Goal: Information Seeking & Learning: Check status

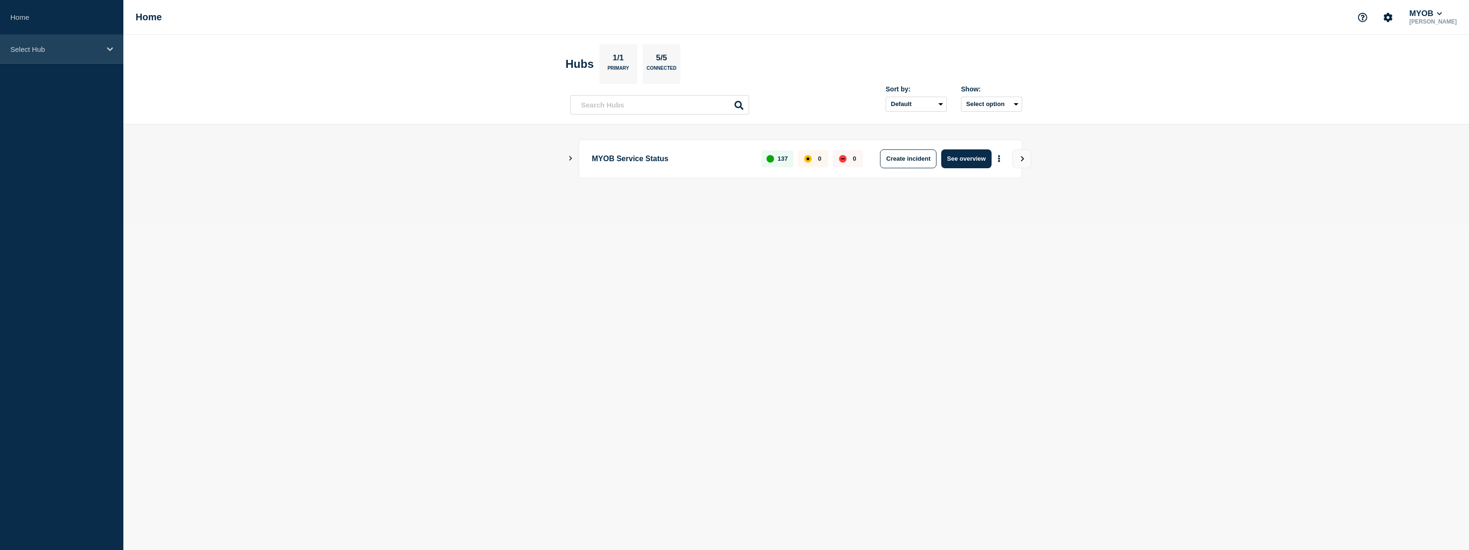
click at [31, 56] on div "Select Hub" at bounding box center [61, 49] width 123 height 29
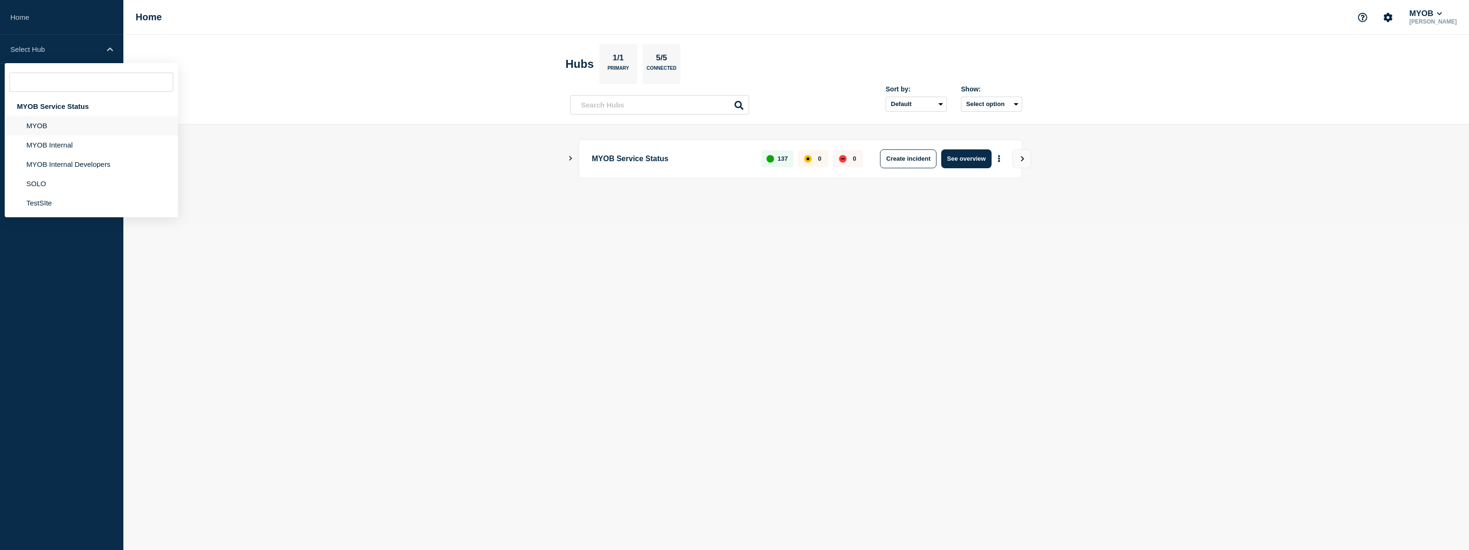
click at [38, 121] on li "MYOB" at bounding box center [91, 125] width 173 height 19
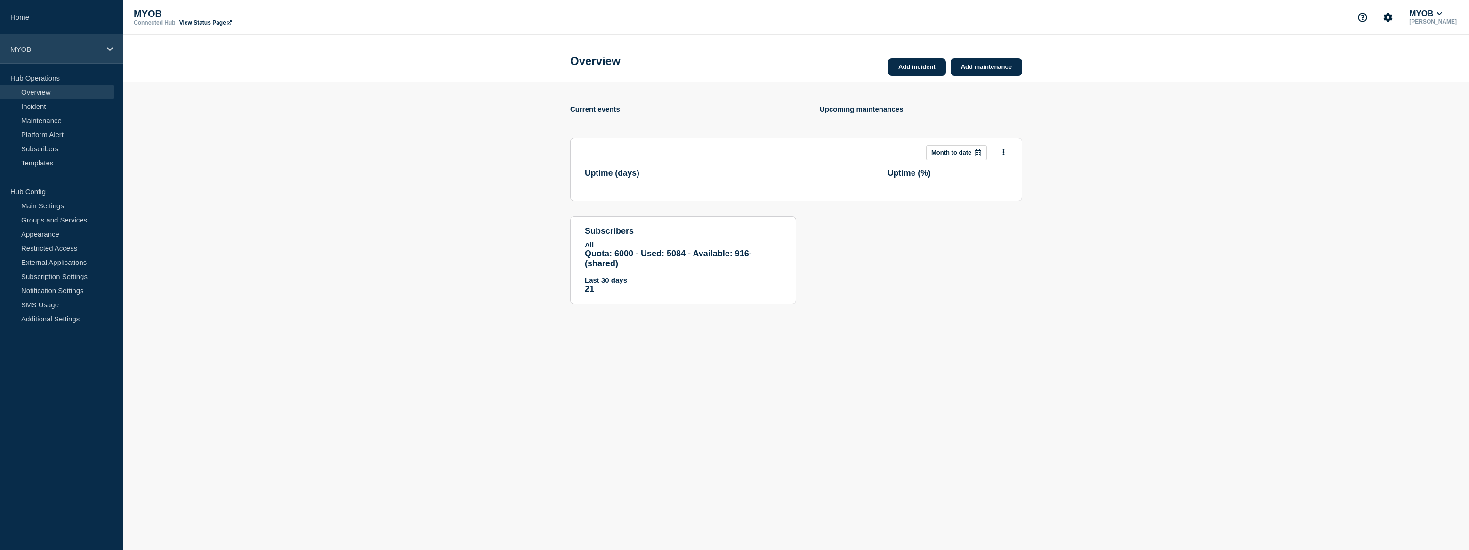
click at [50, 48] on p "MYOB" at bounding box center [55, 49] width 90 height 8
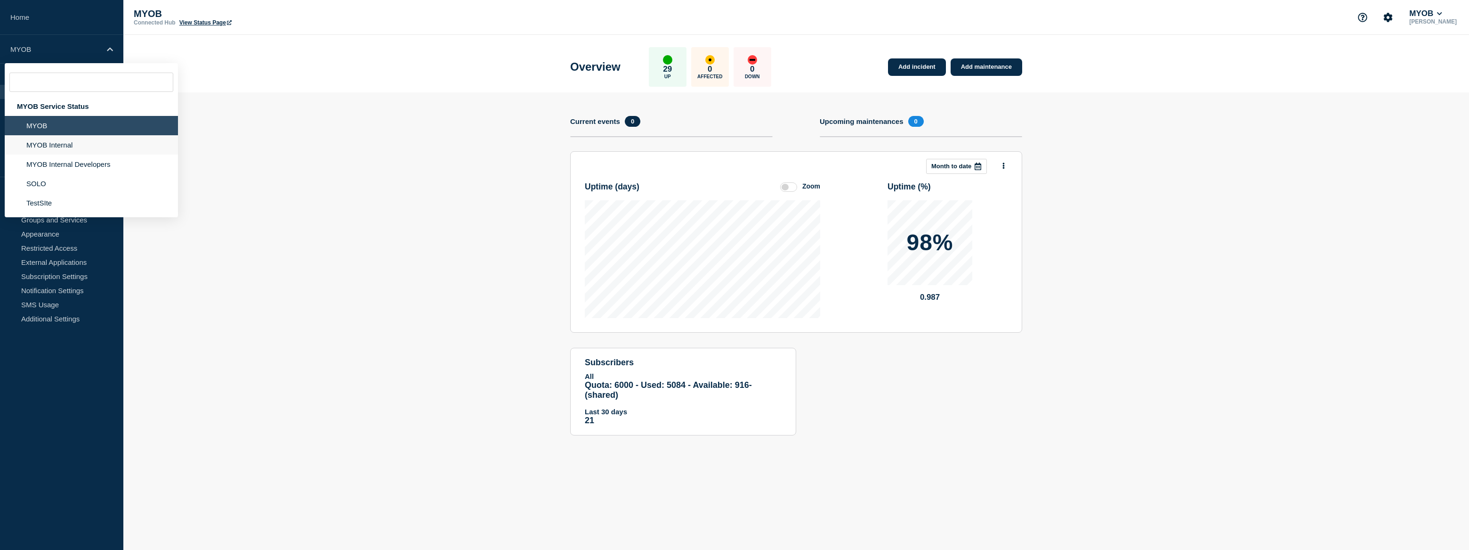
click at [65, 146] on li "MYOB Internal" at bounding box center [91, 144] width 173 height 19
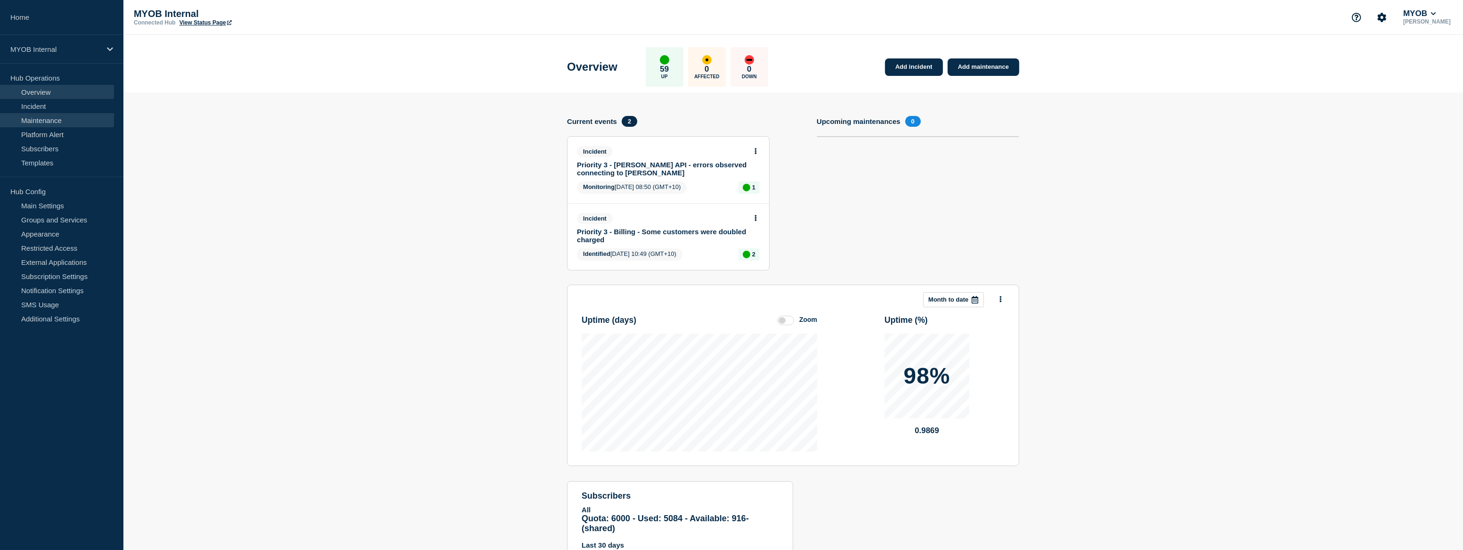
click at [65, 117] on link "Maintenance" at bounding box center [57, 120] width 114 height 14
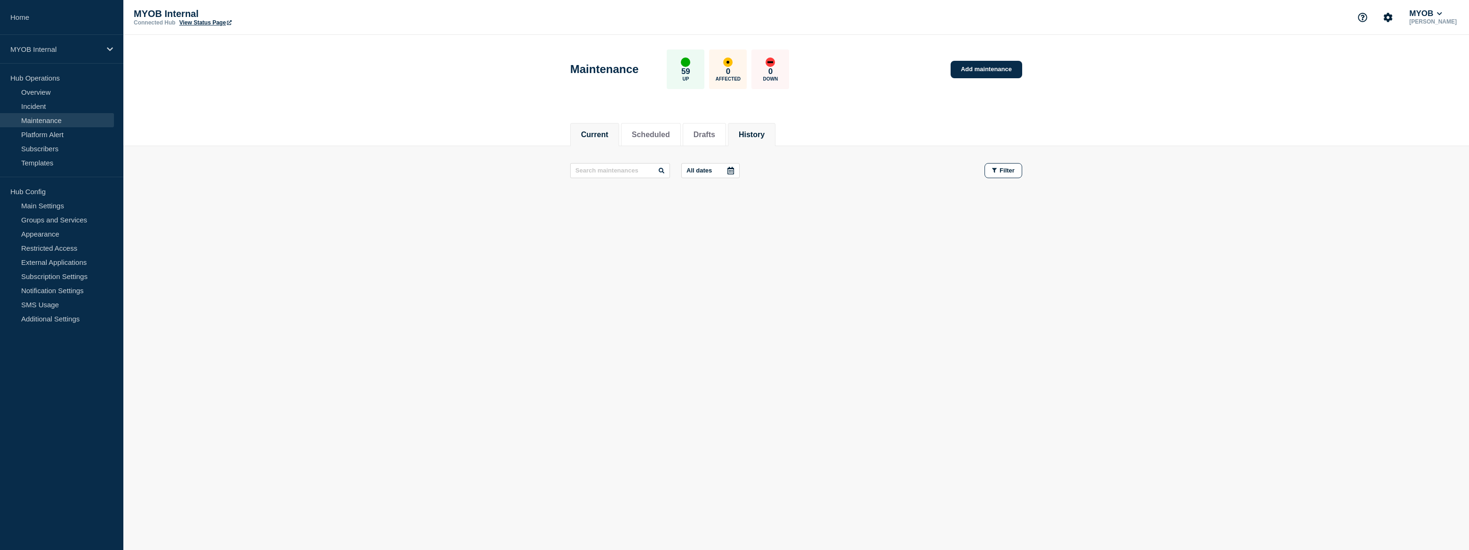
click at [765, 135] on button "History" at bounding box center [752, 134] width 26 height 8
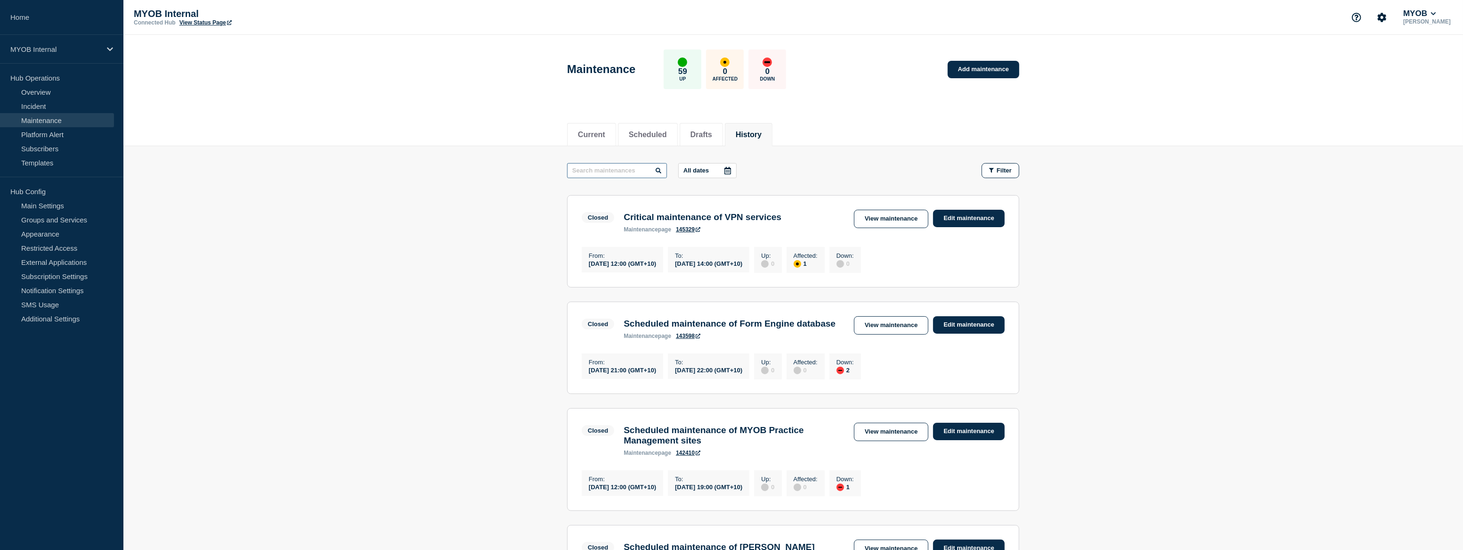
click at [595, 174] on input "text" at bounding box center [617, 170] width 100 height 15
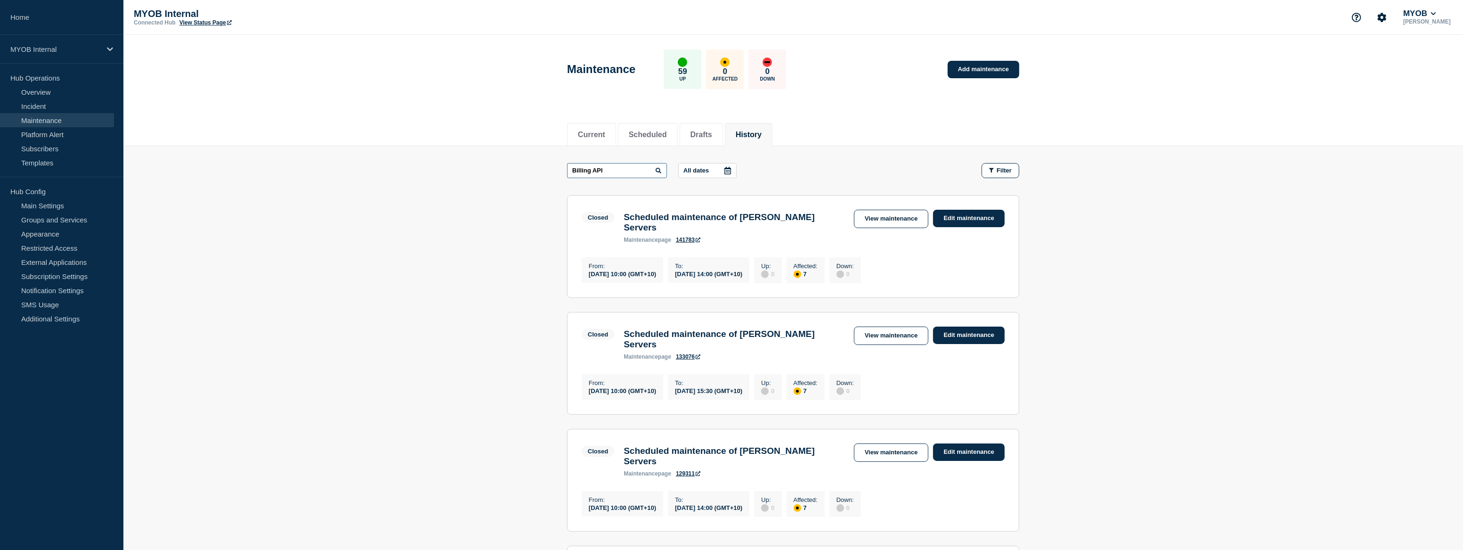
type input "Billing API"
click at [61, 108] on link "Incident" at bounding box center [57, 106] width 114 height 14
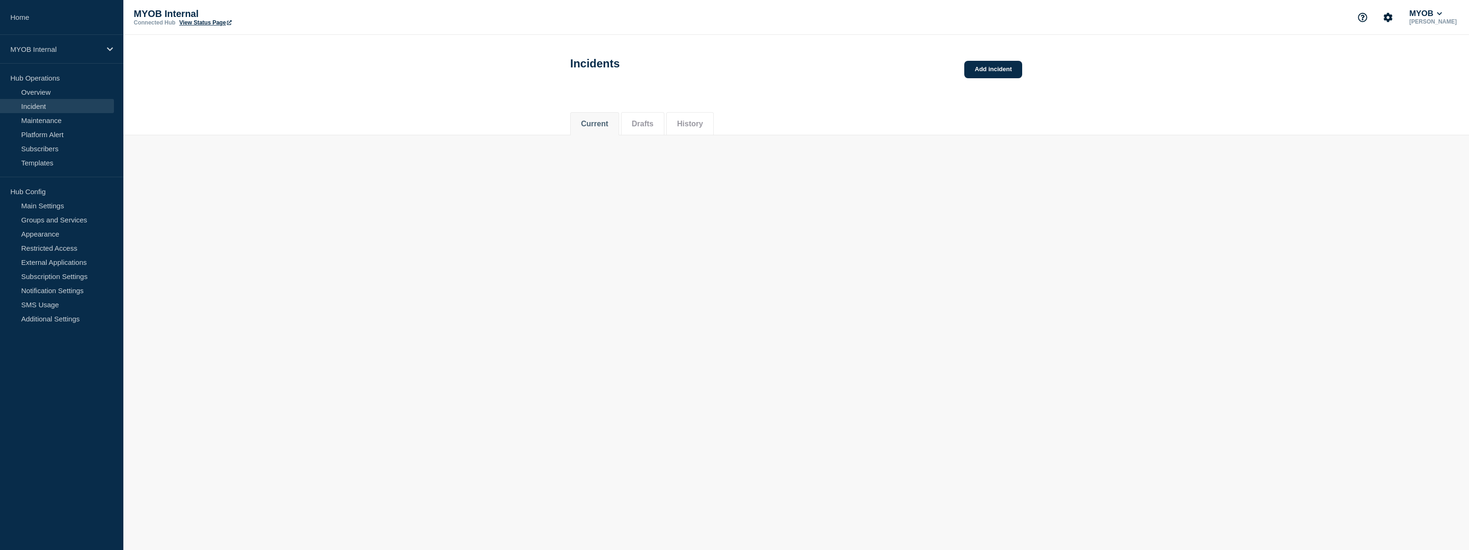
click at [708, 125] on li "History" at bounding box center [690, 123] width 48 height 23
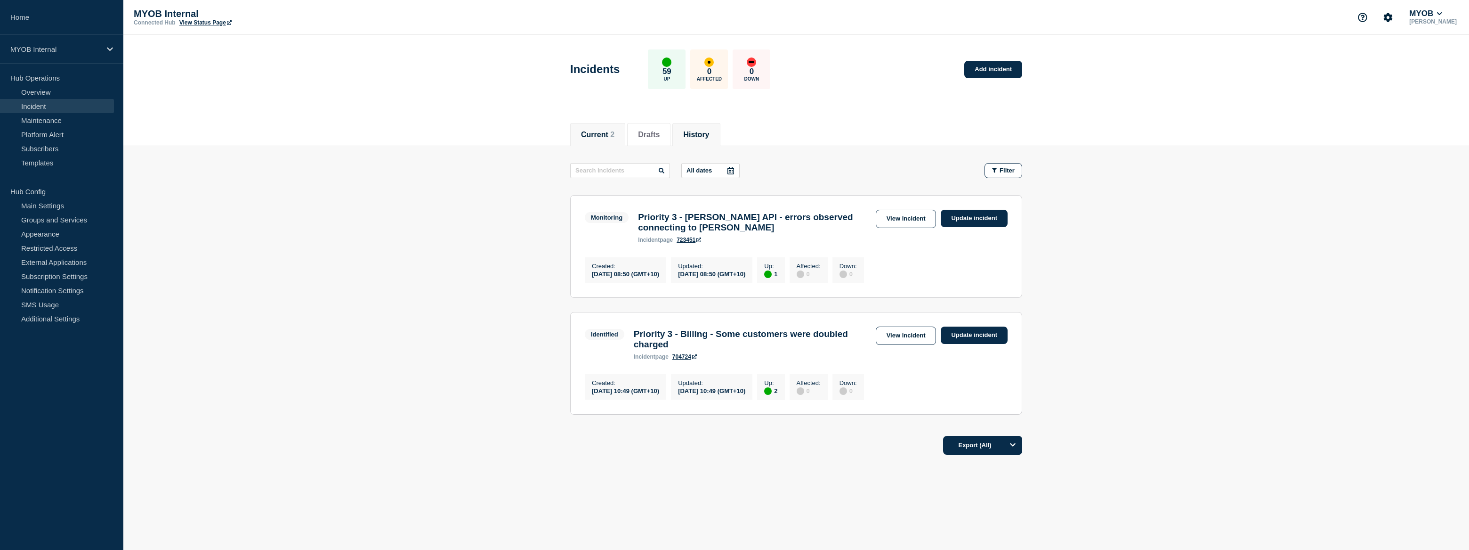
click at [709, 130] on button "History" at bounding box center [696, 134] width 26 height 8
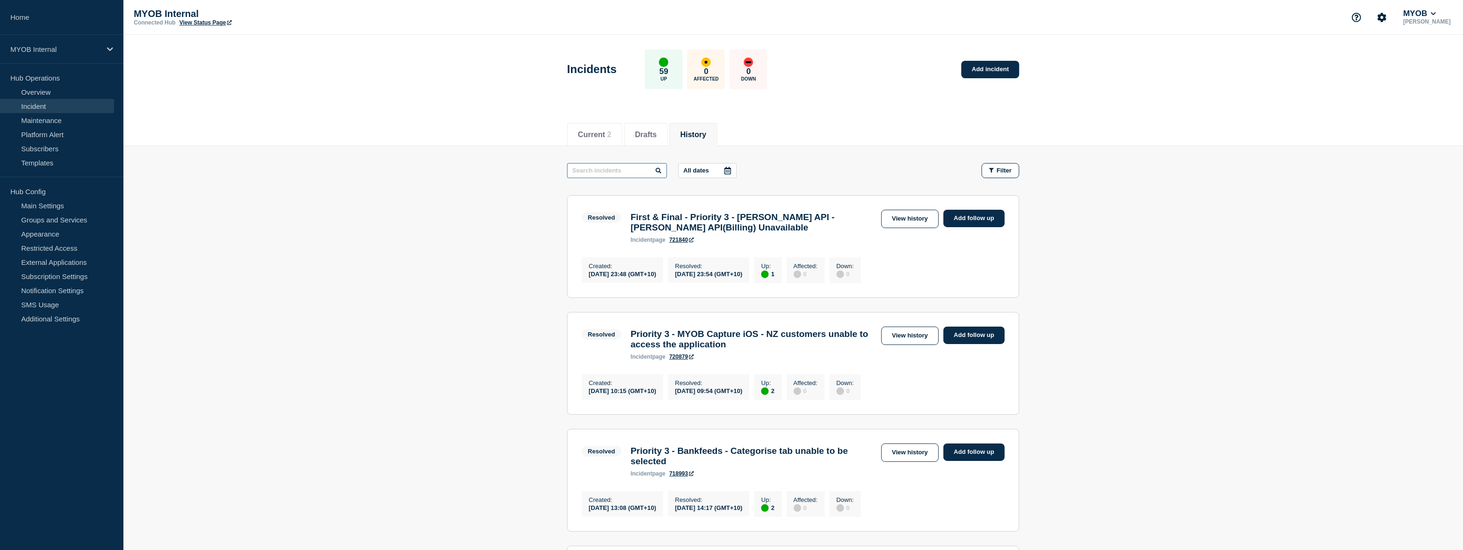
click at [627, 171] on input "text" at bounding box center [617, 170] width 100 height 15
type input "Billing API"
